Goal: Navigation & Orientation: Find specific page/section

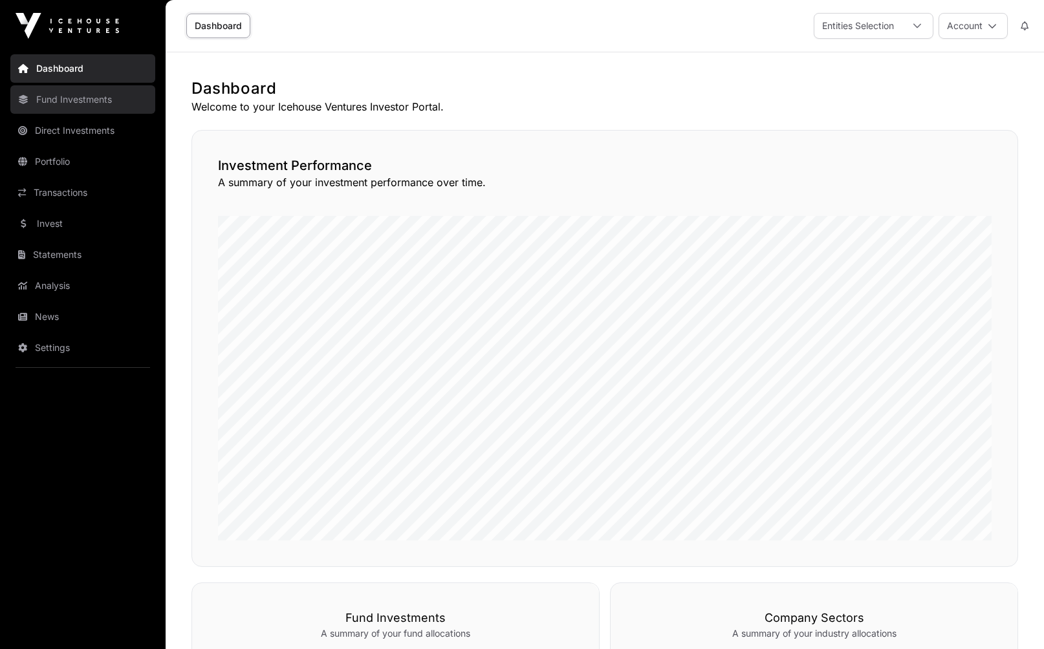
click at [102, 105] on link "Fund Investments" at bounding box center [82, 99] width 145 height 28
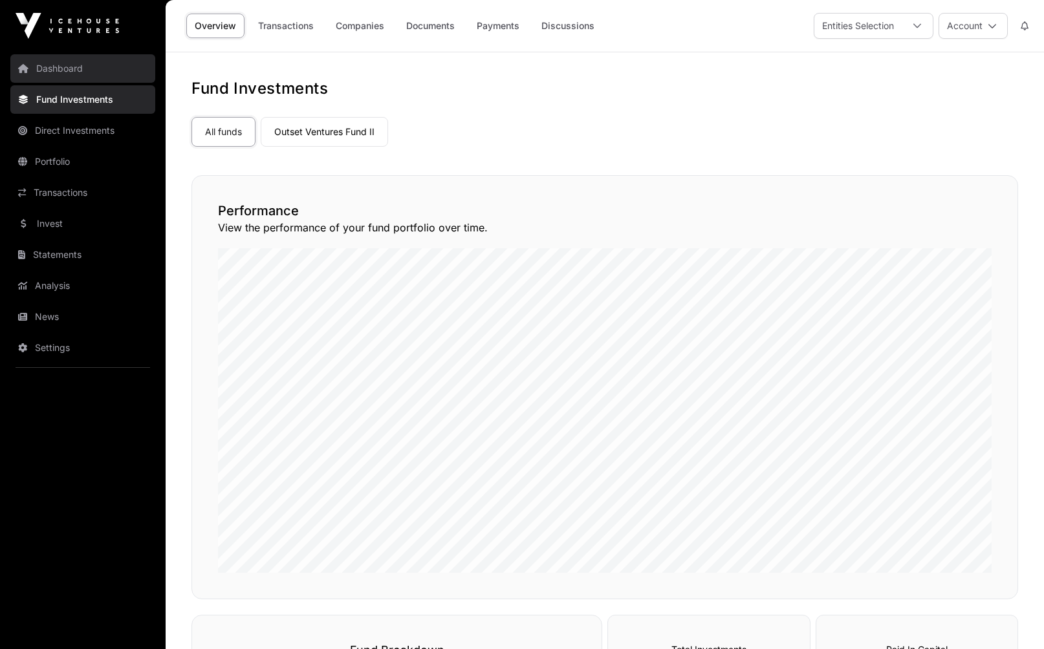
click at [67, 69] on link "Dashboard" at bounding box center [82, 68] width 145 height 28
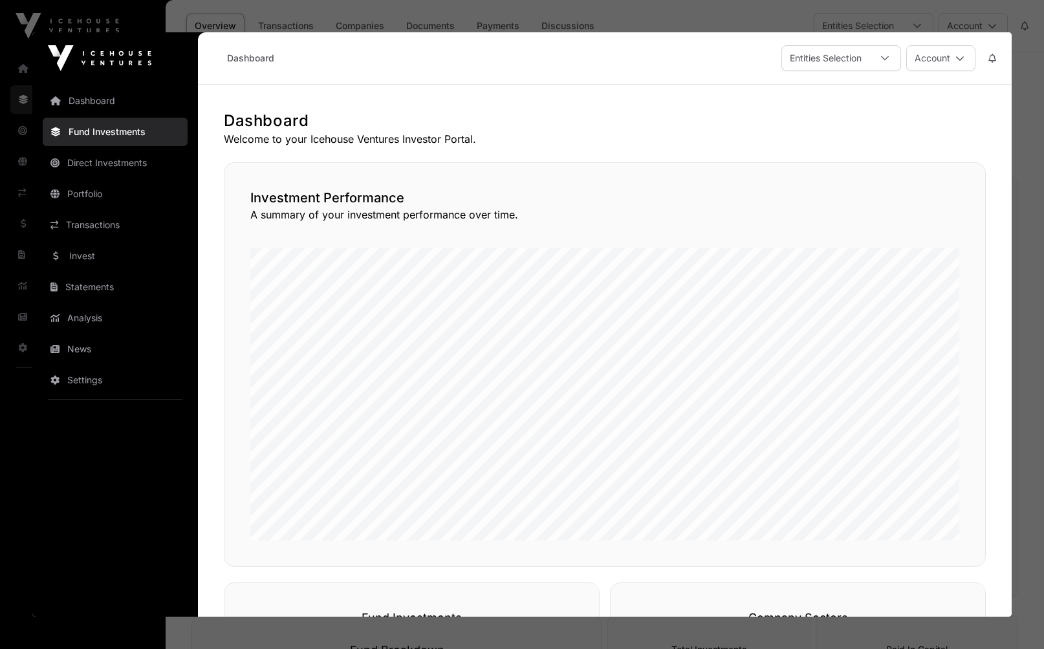
click at [1024, 156] on div at bounding box center [522, 324] width 1044 height 649
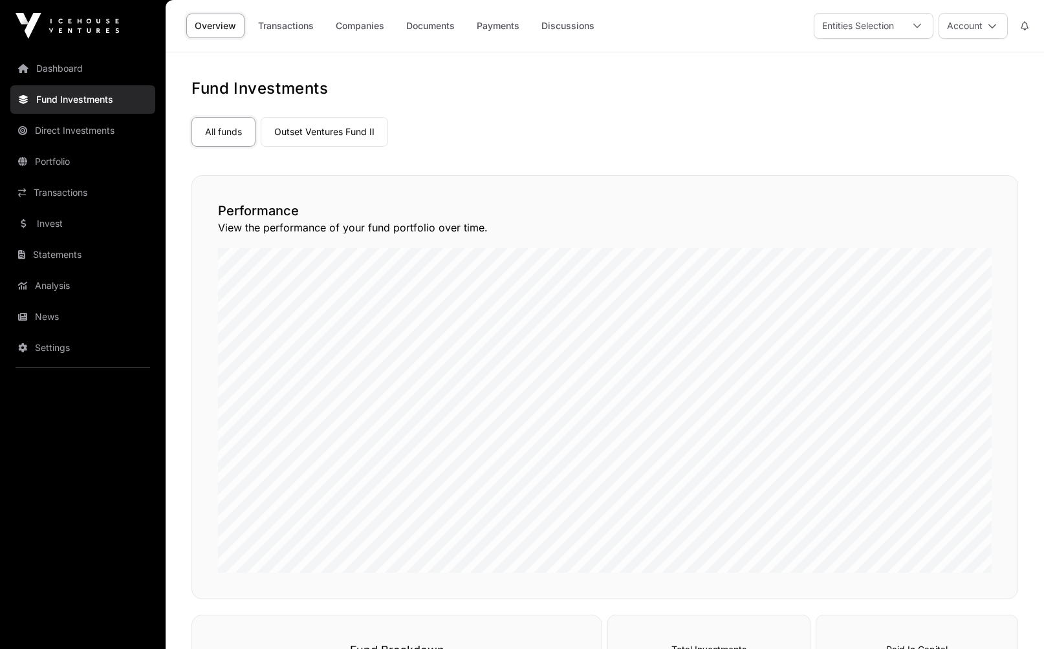
click at [60, 50] on div "Dashboard Fund Investments Direct Investments Portfolio Transactions Invest Sta…" at bounding box center [83, 324] width 166 height 649
click at [56, 70] on link "Dashboard" at bounding box center [82, 68] width 145 height 28
click at [58, 80] on link "Dashboard" at bounding box center [82, 68] width 145 height 28
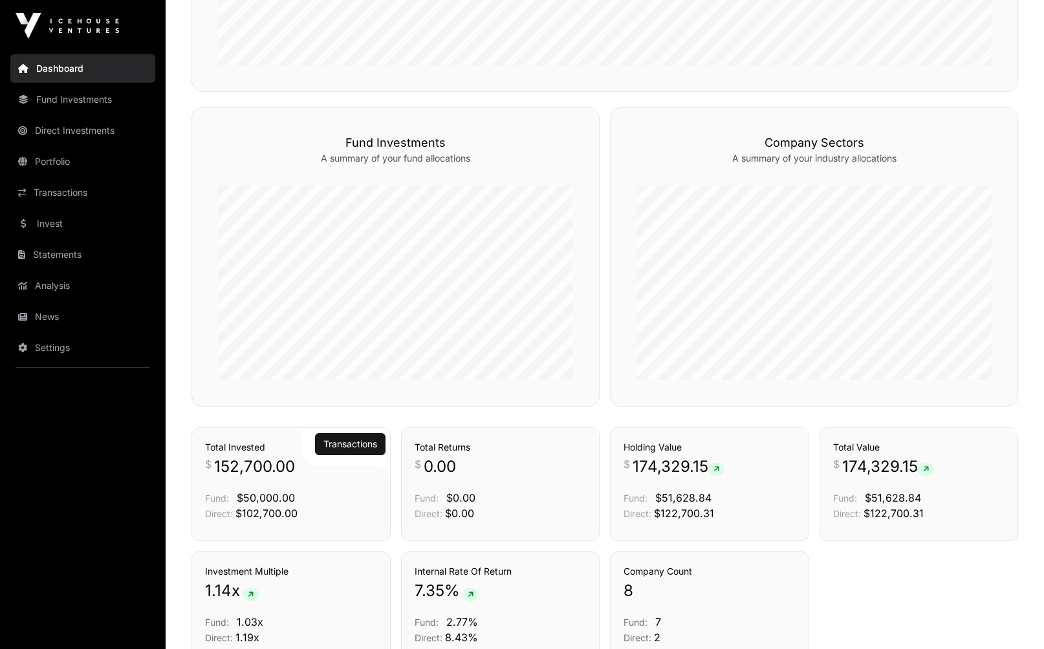
scroll to position [600, 0]
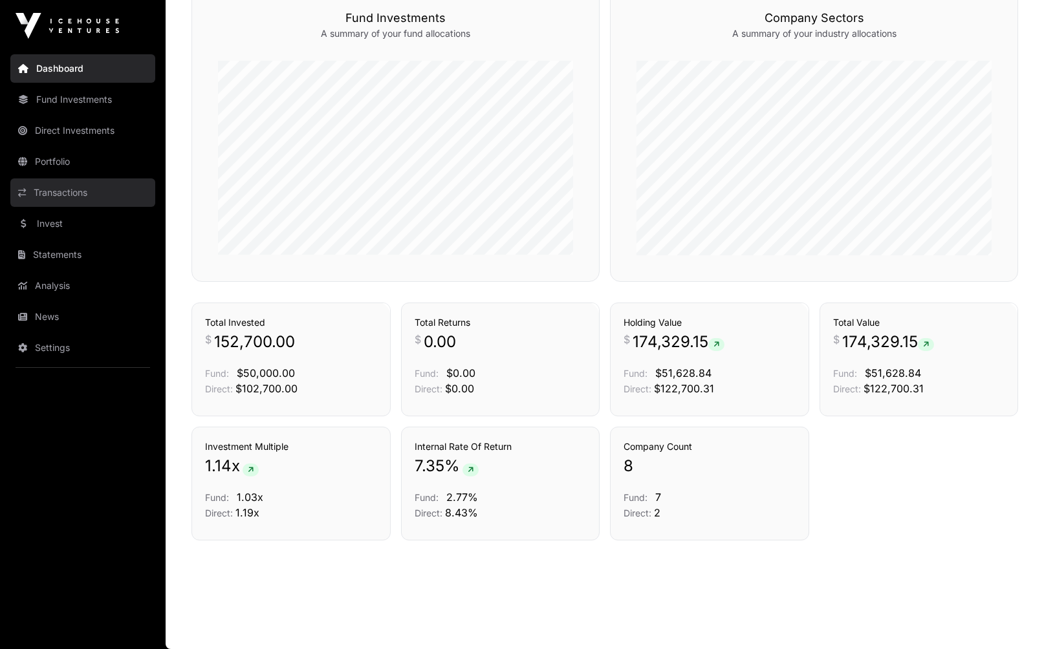
click at [76, 198] on link "Transactions" at bounding box center [82, 192] width 145 height 28
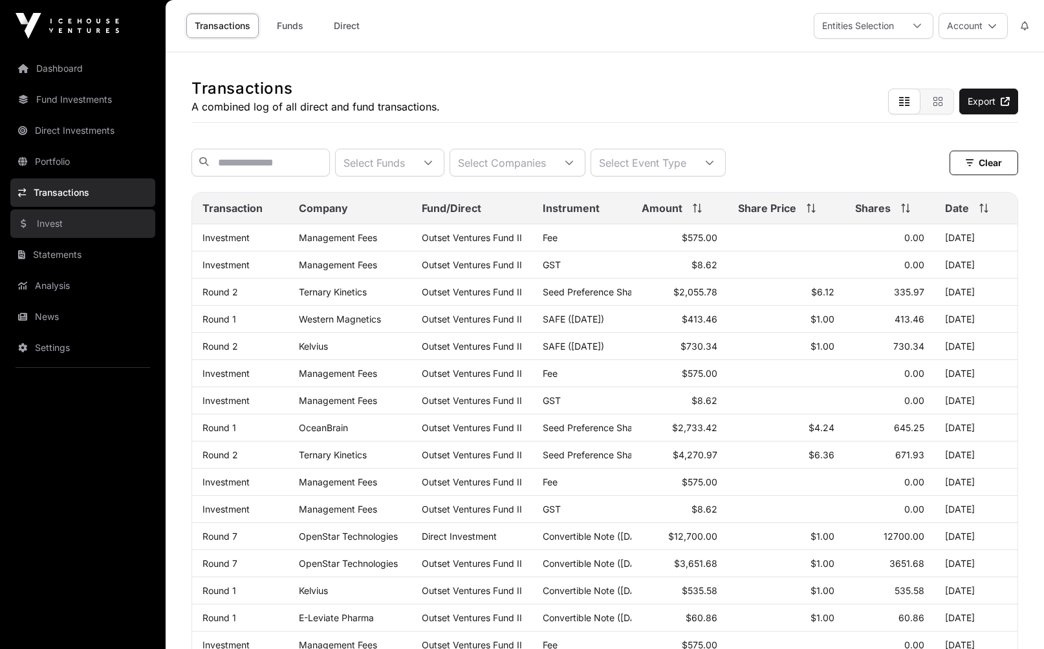
click at [50, 222] on link "Invest" at bounding box center [82, 223] width 145 height 28
